Goal: Navigation & Orientation: Find specific page/section

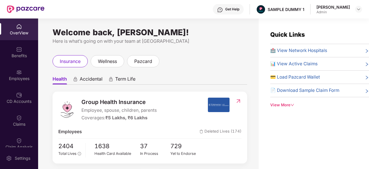
click at [19, 55] on div "Benefits" at bounding box center [19, 56] width 38 height 6
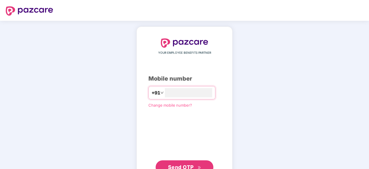
type input "**********"
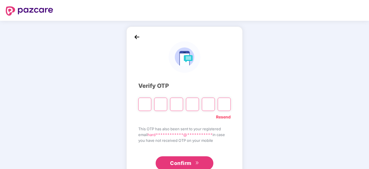
type input "*"
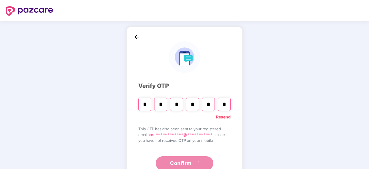
type input "*"
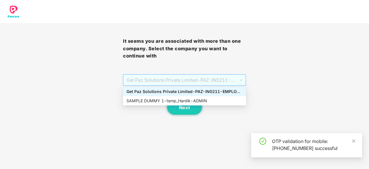
click at [165, 79] on span "Get Paz Solutions Private Limited - PAZ-IN0211 - EMPLOYEE" at bounding box center [184, 79] width 116 height 11
click at [167, 100] on div "SAMPLE DUMMY 1 - temp_Hardik - ADMIN" at bounding box center [184, 101] width 116 height 6
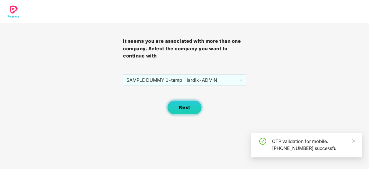
click at [175, 106] on button "Next" at bounding box center [184, 107] width 35 height 14
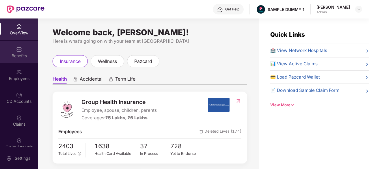
click at [15, 49] on div "Benefits" at bounding box center [19, 52] width 38 height 22
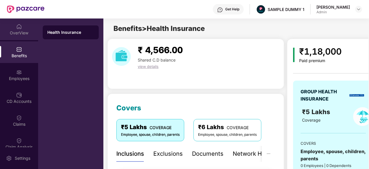
click at [14, 31] on div "OverView" at bounding box center [19, 33] width 38 height 6
